Goal: Task Accomplishment & Management: Complete application form

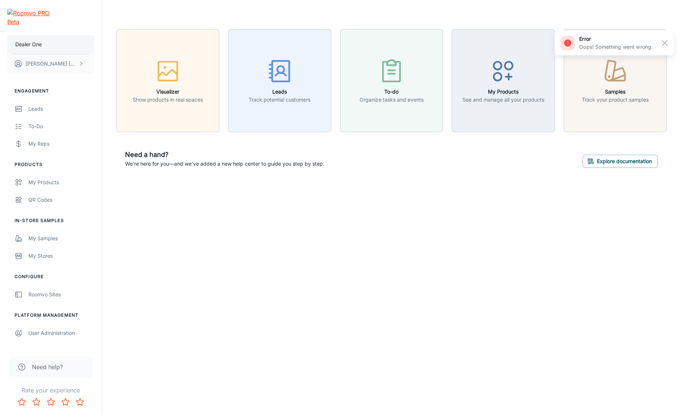
click at [42, 36] on button "Dealer One" at bounding box center [50, 44] width 87 height 19
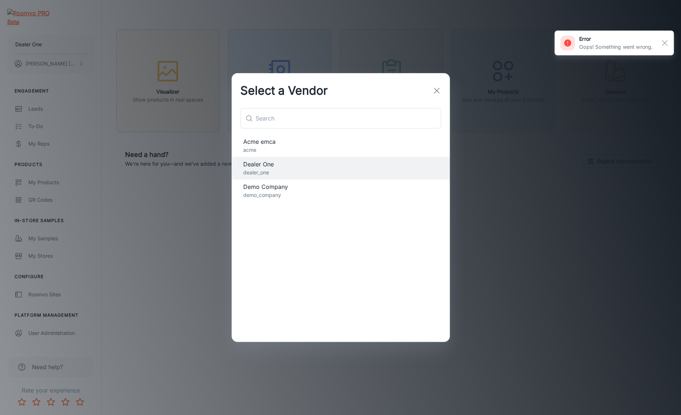
click at [113, 303] on div "Select a Vendor ​ ​ Acme emca acme Dealer One dealer_one Demo Company demo_comp…" at bounding box center [340, 207] width 681 height 415
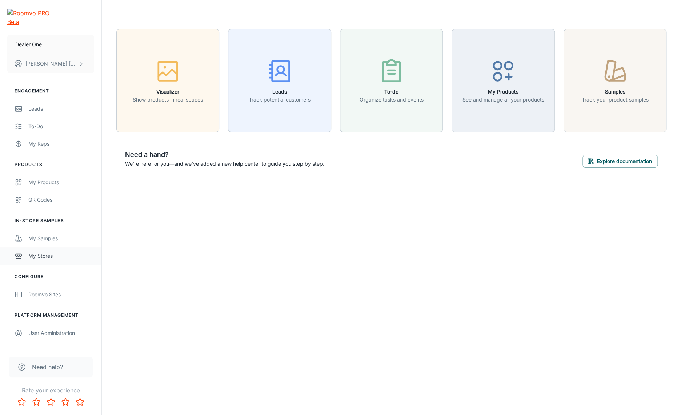
click at [36, 252] on div "My Stores" at bounding box center [61, 256] width 66 height 8
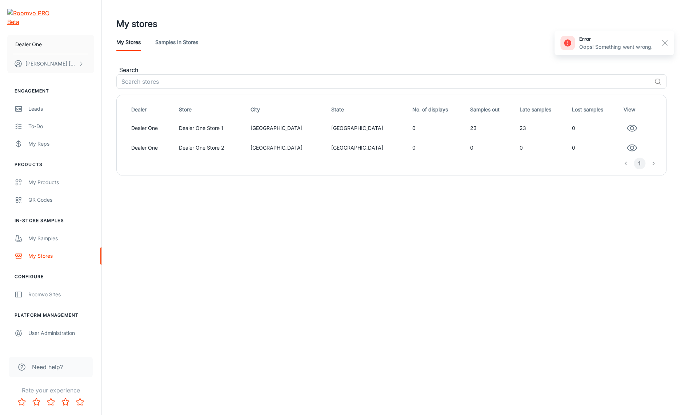
click at [409, 133] on td "0" at bounding box center [438, 128] width 58 height 20
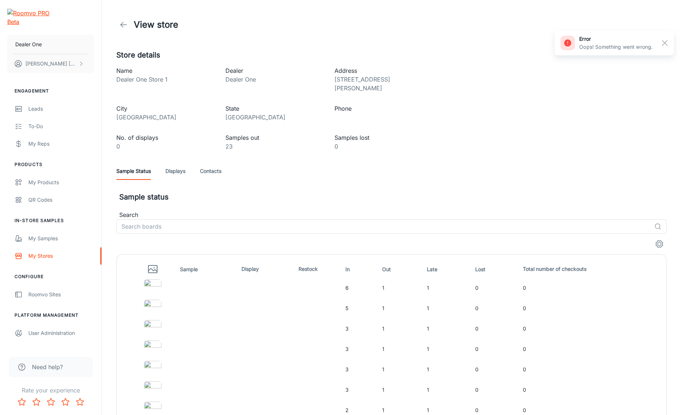
click at [208, 165] on link "Contacts" at bounding box center [210, 170] width 21 height 17
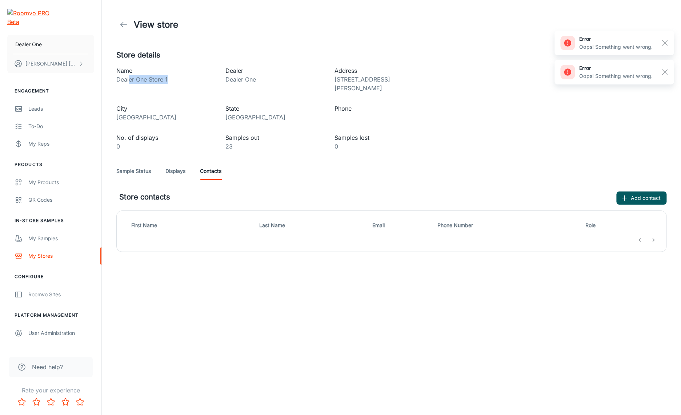
drag, startPoint x: 196, startPoint y: 79, endPoint x: 129, endPoint y: 79, distance: 67.3
click at [129, 79] on p "Dealer One Store 1" at bounding box center [164, 79] width 97 height 9
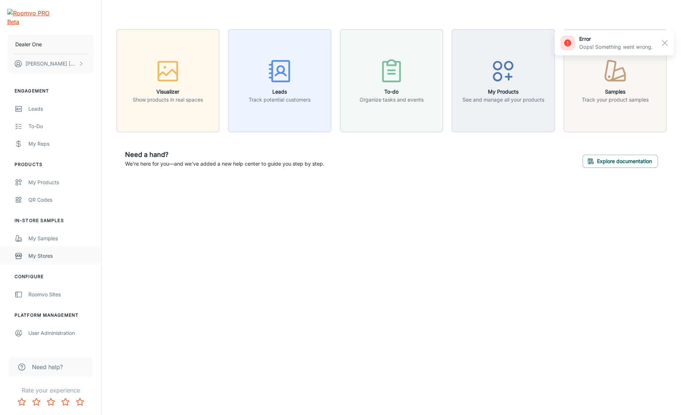
click at [52, 252] on div "My Stores" at bounding box center [61, 256] width 66 height 8
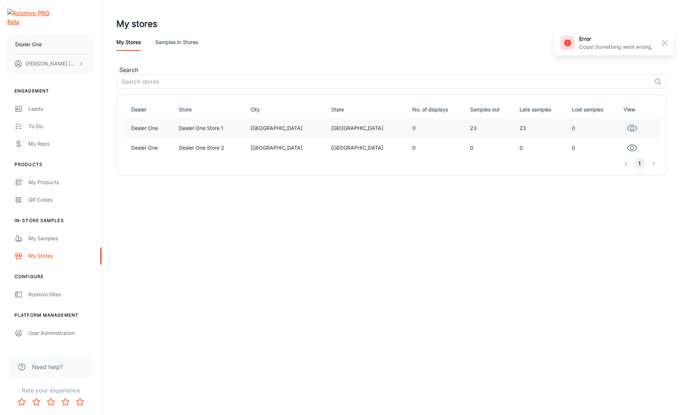
click at [409, 135] on td "0" at bounding box center [438, 128] width 58 height 20
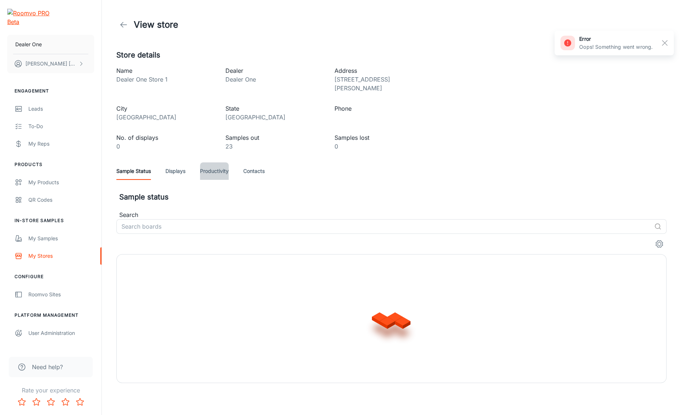
click at [216, 162] on link "Productivity" at bounding box center [214, 170] width 29 height 17
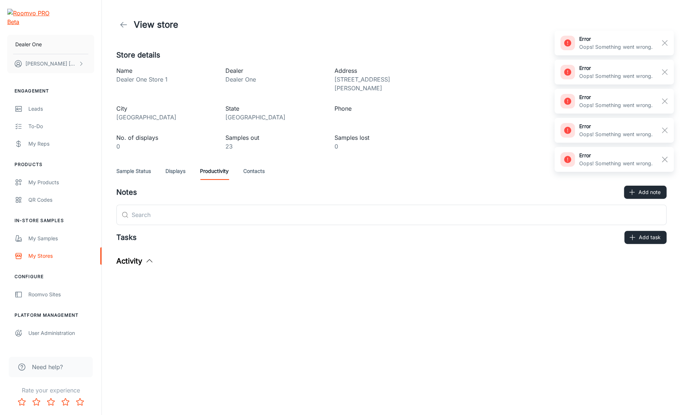
click at [268, 163] on div "Sample Status Displays Productivity Contacts" at bounding box center [391, 170] width 550 height 17
click at [258, 162] on link "Contacts" at bounding box center [253, 170] width 21 height 17
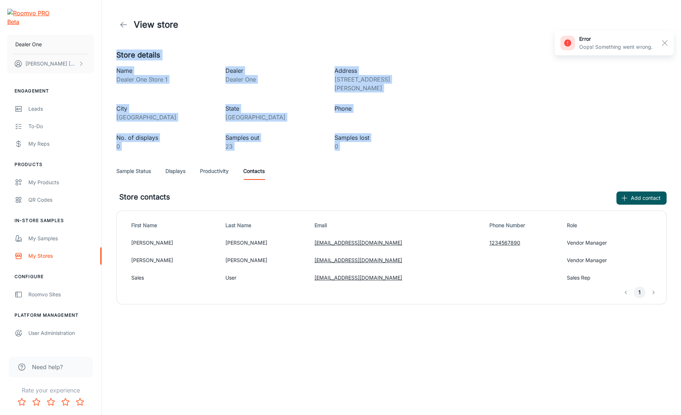
drag, startPoint x: 429, startPoint y: 28, endPoint x: 424, endPoint y: 159, distance: 131.0
click at [424, 159] on div "View store Store details Name Dealer One Store 1 Dealer Dealer One Address 60-9…" at bounding box center [392, 152] width 568 height 304
click at [424, 162] on div "Sample Status Displays Productivity Contacts" at bounding box center [391, 170] width 550 height 17
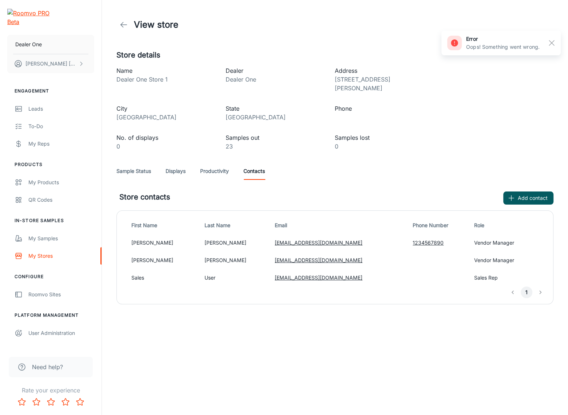
click at [503, 191] on div "Store contacts Add contact" at bounding box center [336, 197] width 434 height 13
click at [544, 191] on button "Add contact" at bounding box center [528, 197] width 50 height 13
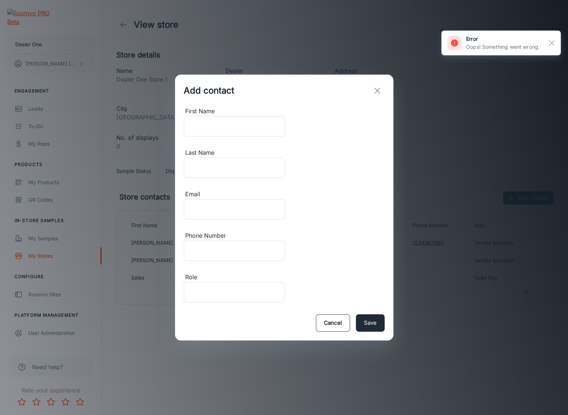
click at [218, 116] on div "First Name" at bounding box center [234, 111] width 101 height 9
click at [218, 136] on input "First Name" at bounding box center [234, 126] width 101 height 20
click at [221, 136] on input "First Name" at bounding box center [234, 126] width 101 height 20
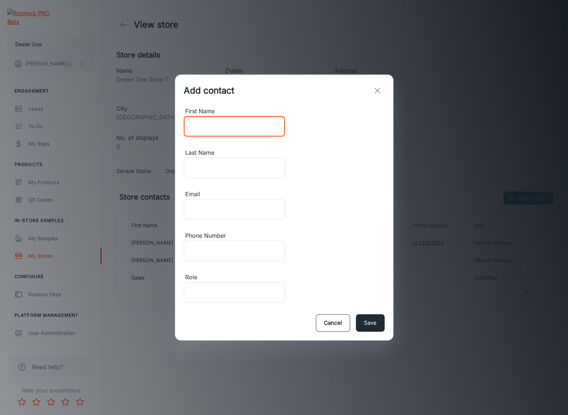
type input "ㅊ"
type input "C"
type input "VM"
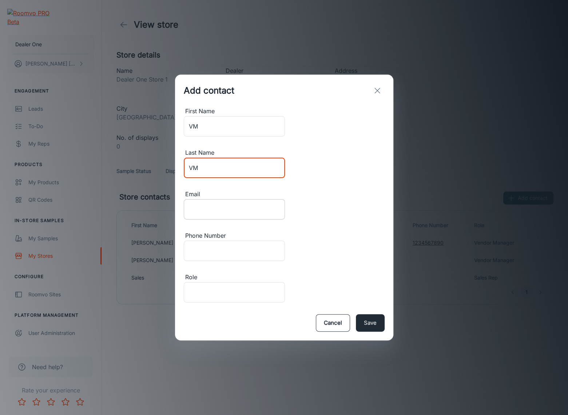
type input "VM"
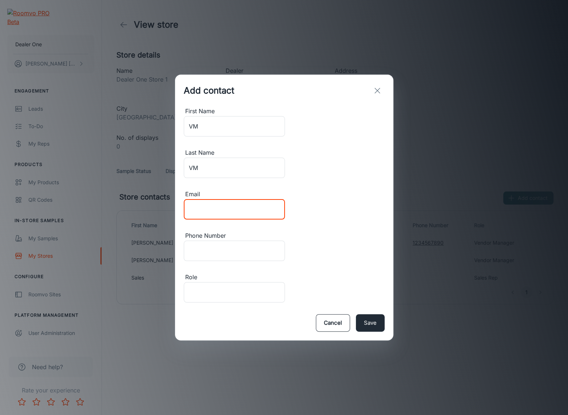
click at [198, 219] on input "Email" at bounding box center [234, 209] width 101 height 20
type input "test@test.com"
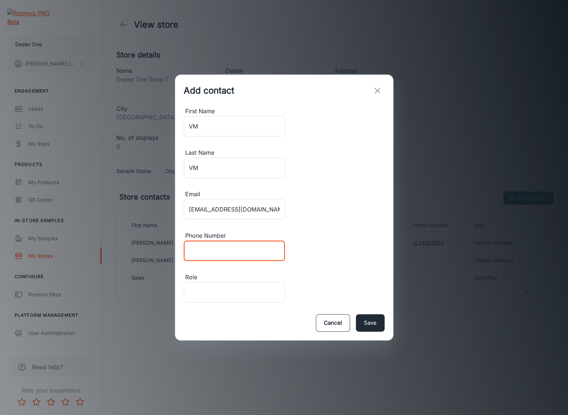
click at [285, 240] on input "Phone Number" at bounding box center [234, 250] width 101 height 20
type input "1234567890"
click at [240, 282] on input "Role" at bounding box center [234, 292] width 101 height 20
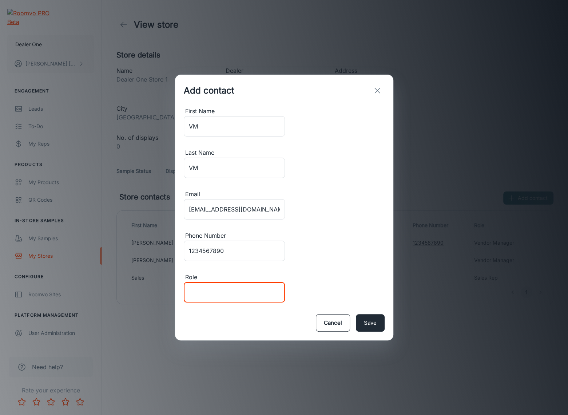
type input "Vendor Manager"
click at [214, 209] on input "test@test.com" at bounding box center [234, 209] width 101 height 20
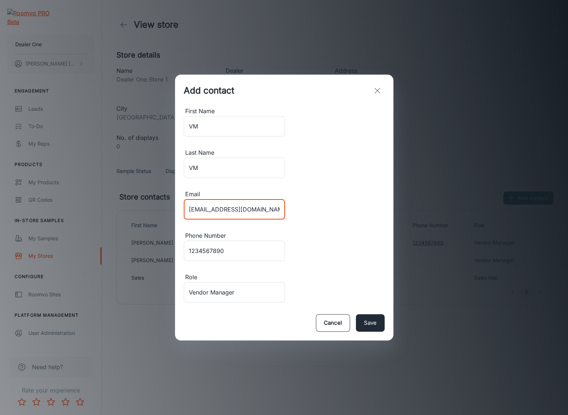
click at [185, 208] on input "test@test.com" at bounding box center [234, 209] width 101 height 20
click at [188, 209] on input "vm@test.com" at bounding box center [234, 209] width 101 height 20
click at [205, 211] on input "vm@test.com" at bounding box center [234, 209] width 101 height 20
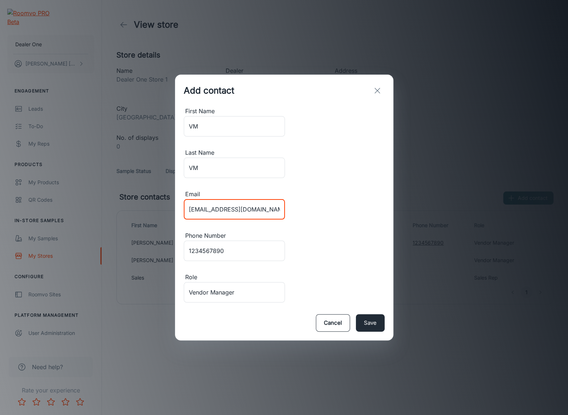
click at [205, 211] on input "vm@test.com" at bounding box center [234, 209] width 101 height 20
paste input "vm"
type input "[EMAIL_ADDRESS][DOMAIN_NAME]"
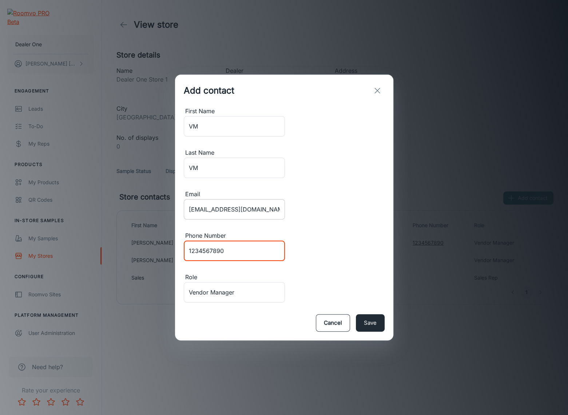
drag, startPoint x: 328, startPoint y: 207, endPoint x: 263, endPoint y: 210, distance: 65.5
click at [263, 210] on div "First Name VM ​ Last Name VM ​ Email vm@vm.com ​ Phone Number 1234567890 ​ Role…" at bounding box center [284, 206] width 201 height 199
type input "1"
click at [302, 335] on div "Add contact First Name VM ​ Last Name VM ​ Email vm@vm.com ​ Phone Number 1 ​ R…" at bounding box center [284, 207] width 568 height 415
click at [374, 314] on button "Save" at bounding box center [370, 322] width 29 height 17
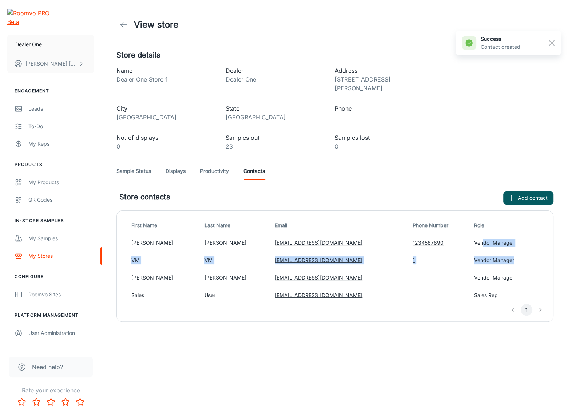
drag, startPoint x: 522, startPoint y: 256, endPoint x: 462, endPoint y: 240, distance: 62.4
click at [462, 240] on tbody "Leah Kim leahk@leaptools.com 1234567890 Vendor Manager VM VM vm@vm.com 1 Vendor…" at bounding box center [335, 269] width 424 height 70
click at [471, 240] on td "Vendor Manager" at bounding box center [509, 242] width 76 height 17
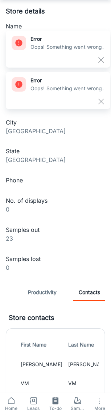
scroll to position [70, 0]
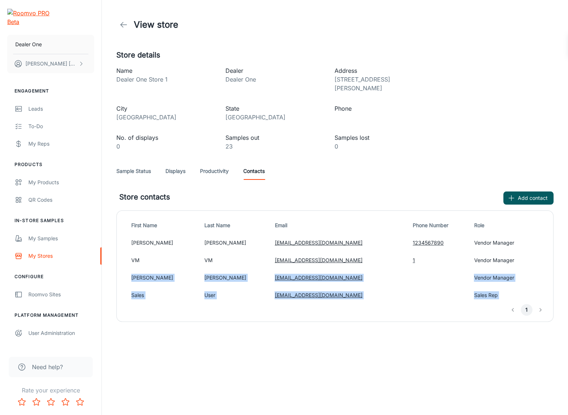
drag, startPoint x: 502, startPoint y: 253, endPoint x: 480, endPoint y: 321, distance: 71.4
click at [227, 321] on div "View store Store details Name Dealer One Store 1 Dealer Dealer One Address [STR…" at bounding box center [335, 175] width 466 height 351
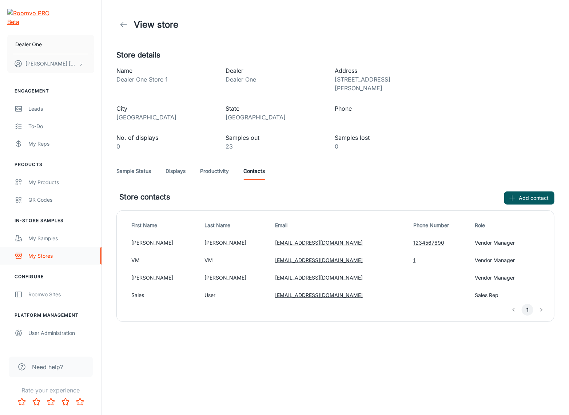
click at [66, 254] on link "My Stores" at bounding box center [50, 255] width 101 height 17
